Goal: Task Accomplishment & Management: Use online tool/utility

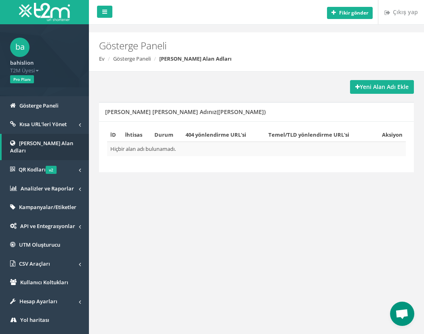
click at [220, 89] on div "Yeni Alan Adı Ekle" at bounding box center [256, 87] width 315 height 14
click at [138, 14] on nav "Fikir gönder Çıkış yap" at bounding box center [256, 12] width 335 height 24
click at [381, 89] on font "Yeni Alan Adı Ekle" at bounding box center [384, 87] width 49 height 8
click at [33, 223] on font "API ve Entegrasyonlar" at bounding box center [47, 226] width 55 height 7
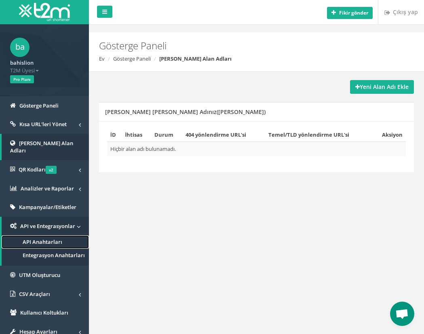
click at [35, 238] on font "API Anahtarları" at bounding box center [43, 241] width 40 height 7
